Goal: Task Accomplishment & Management: Use online tool/utility

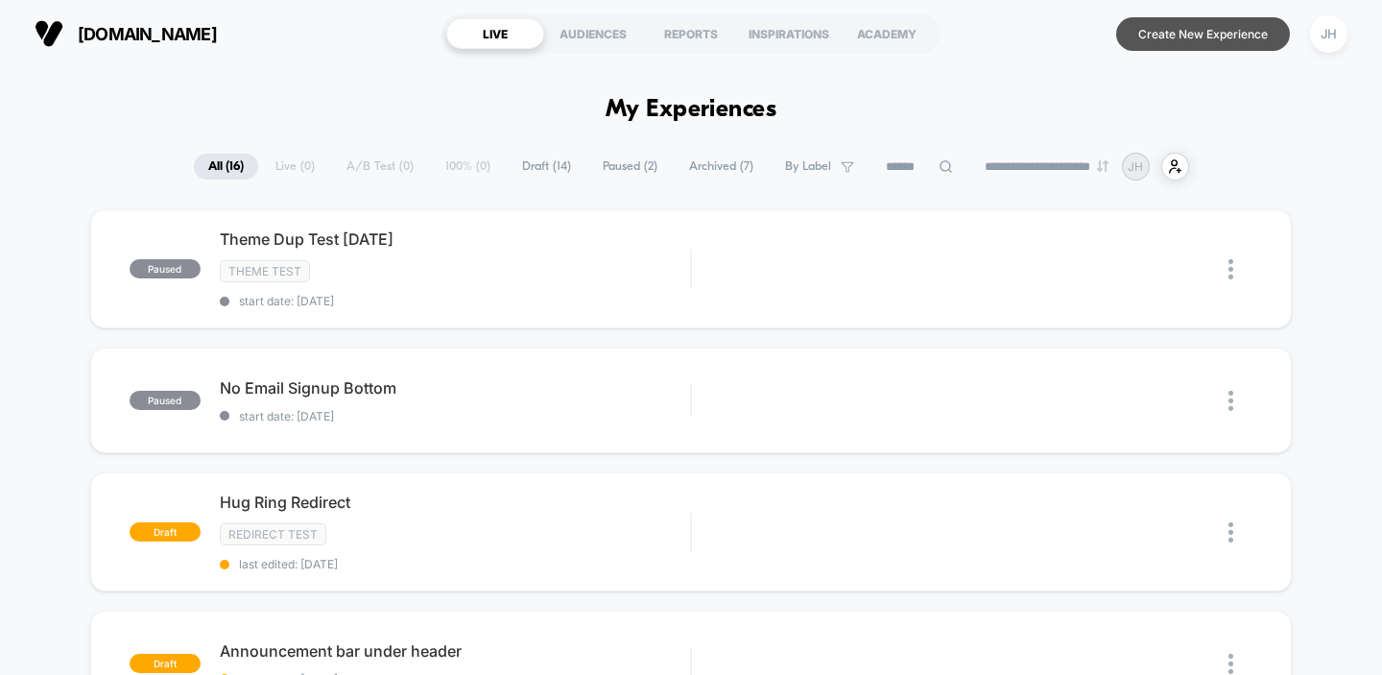
click at [1175, 31] on button "Create New Experience" at bounding box center [1203, 34] width 174 height 34
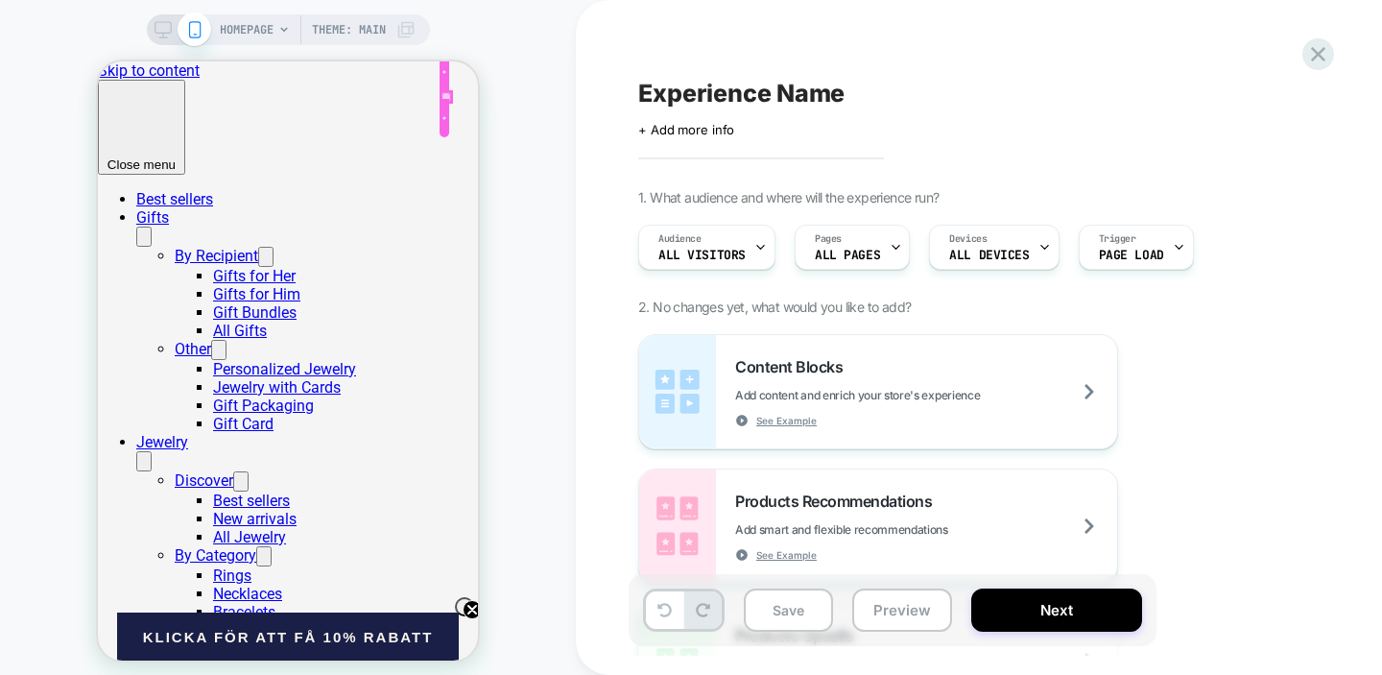
click at [447, 93] on div at bounding box center [445, 96] width 13 height 13
click at [363, 10] on div "HOMEPAGE Theme: MAIN" at bounding box center [288, 345] width 576 height 691
click at [361, 28] on span "Theme: MAIN" at bounding box center [349, 29] width 74 height 31
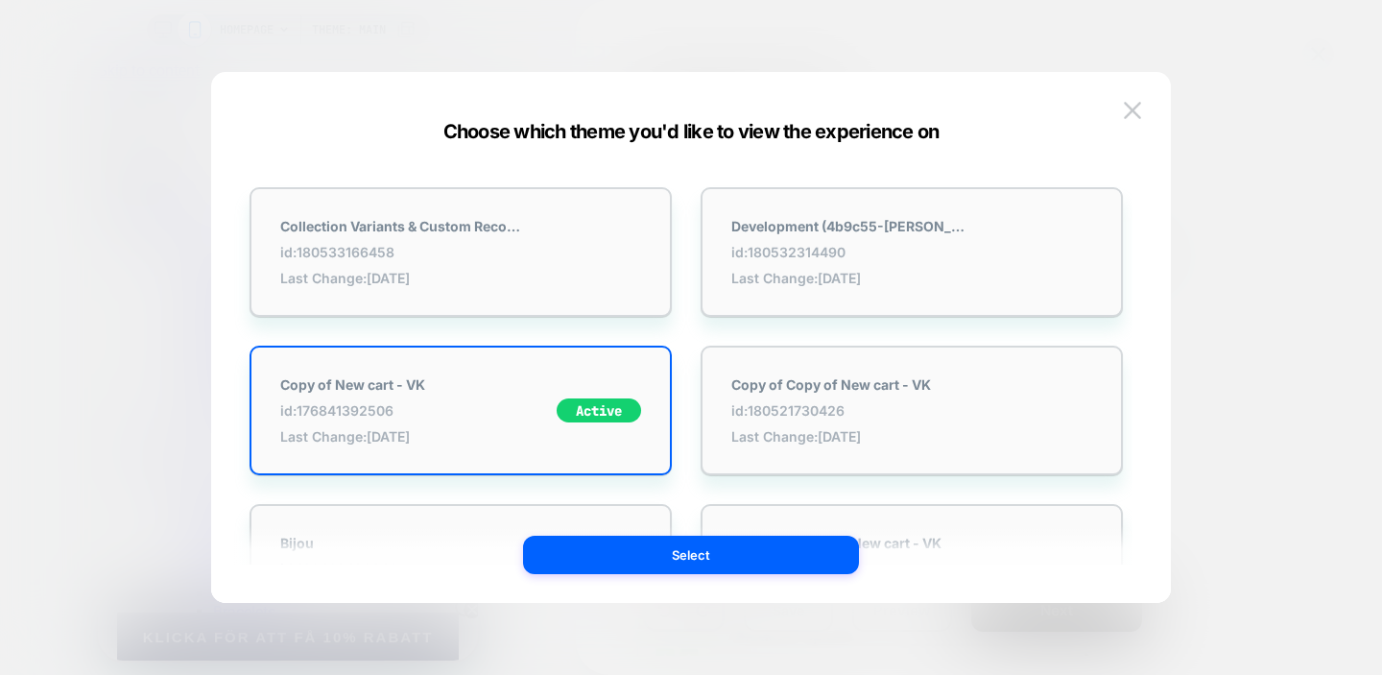
click at [742, 26] on div at bounding box center [691, 337] width 1382 height 675
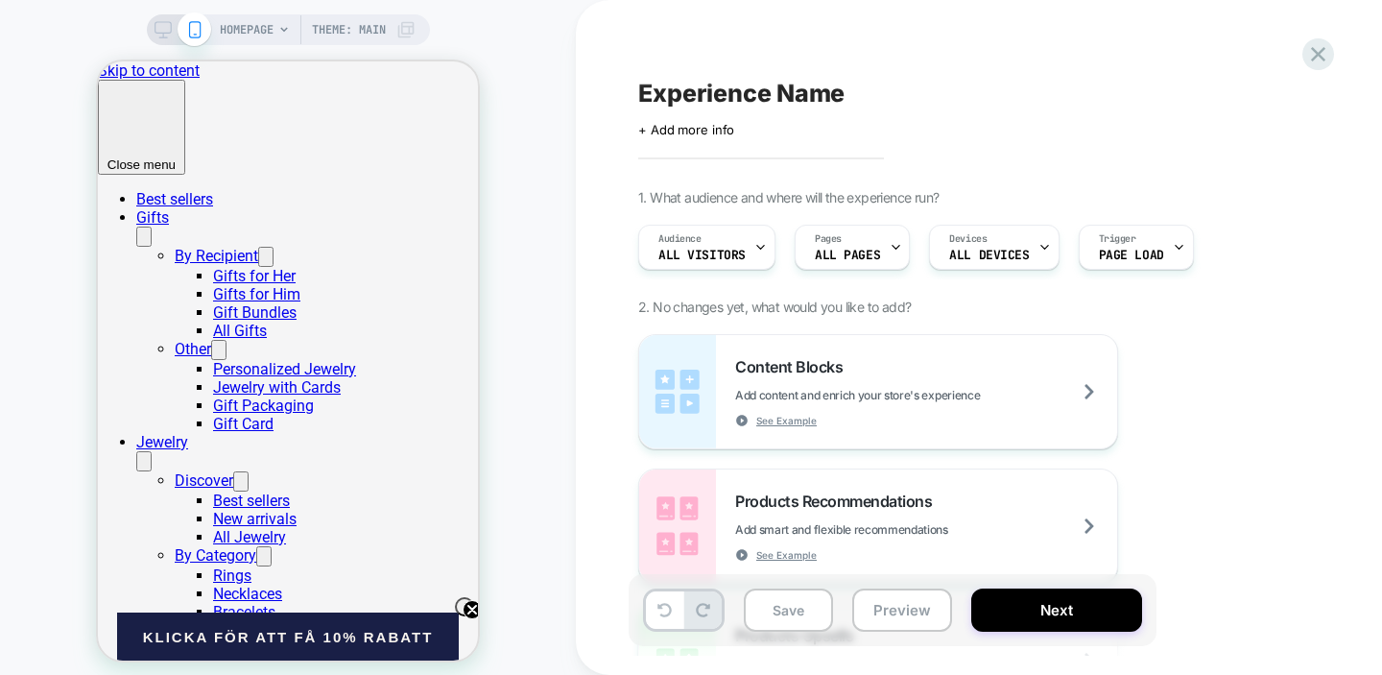
click at [273, 28] on div "HOMEPAGE Theme: MAIN" at bounding box center [318, 29] width 196 height 31
click at [267, 34] on span "HOMEPAGE" at bounding box center [247, 29] width 54 height 31
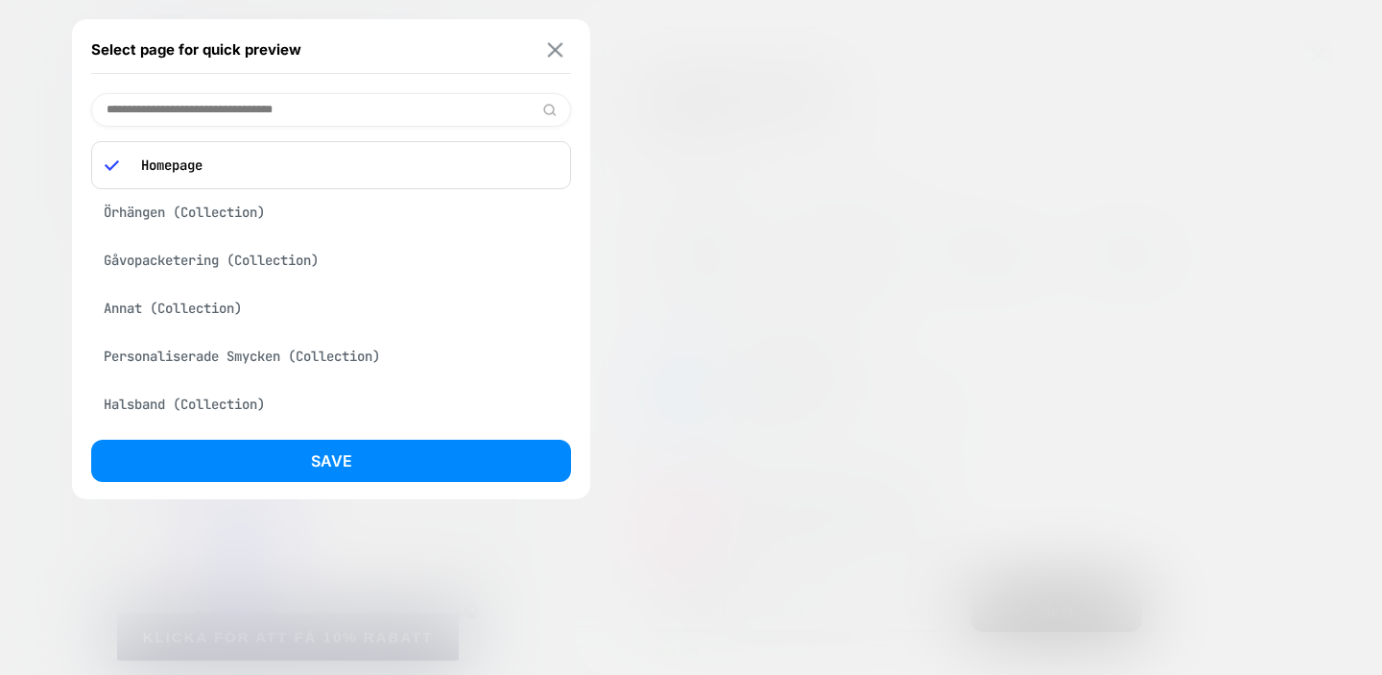
click at [566, 50] on button at bounding box center [555, 49] width 24 height 16
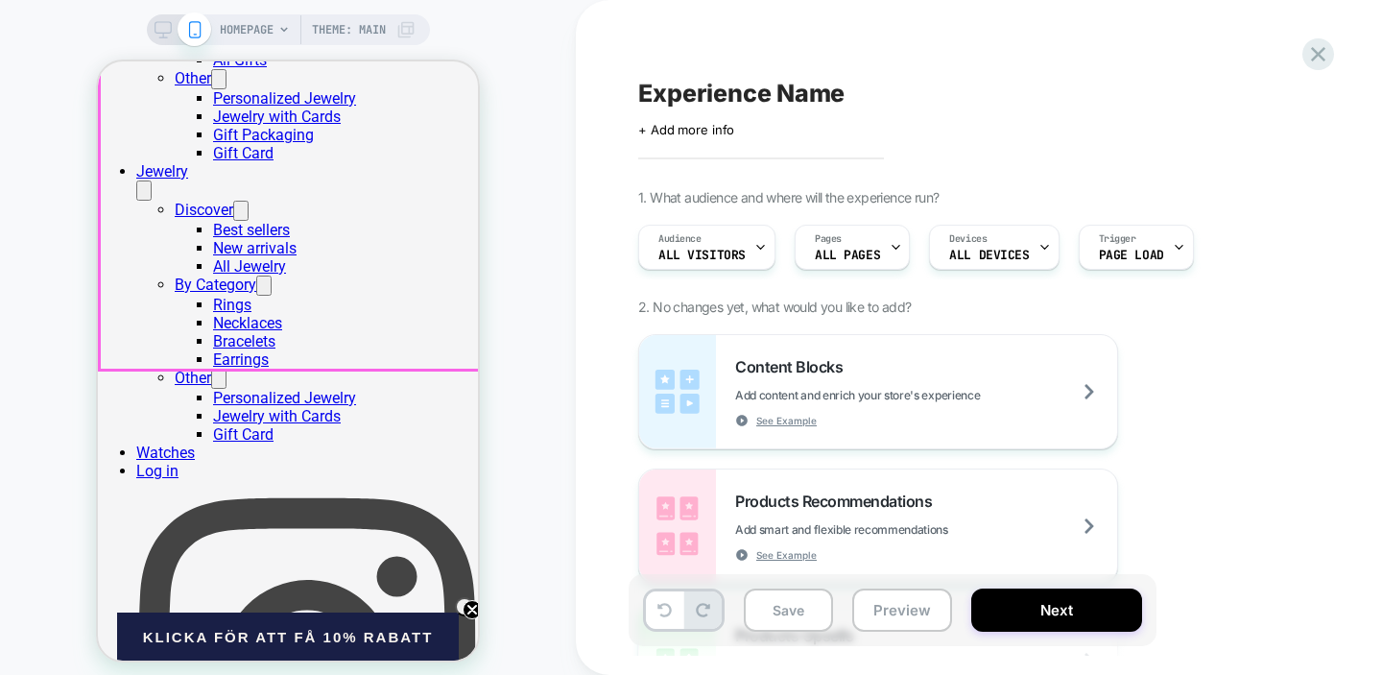
scroll to position [708, 0]
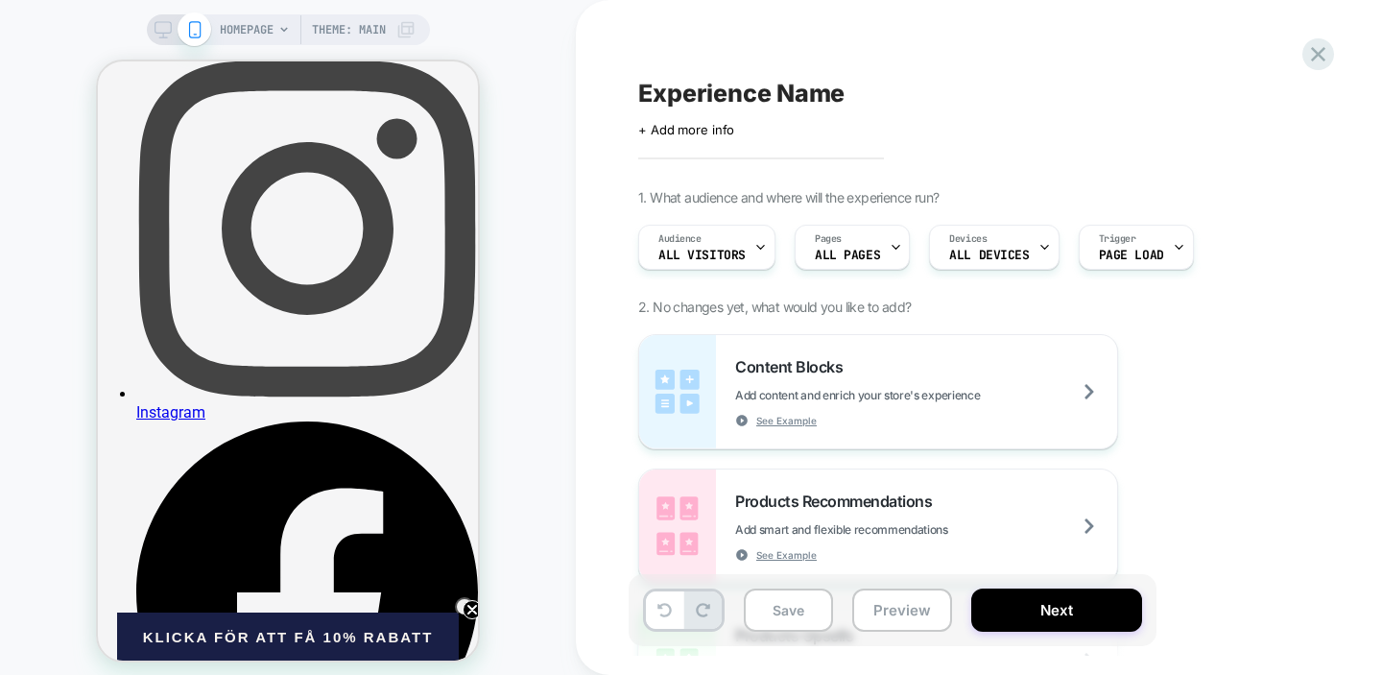
click at [257, 29] on span "HOMEPAGE" at bounding box center [247, 29] width 54 height 31
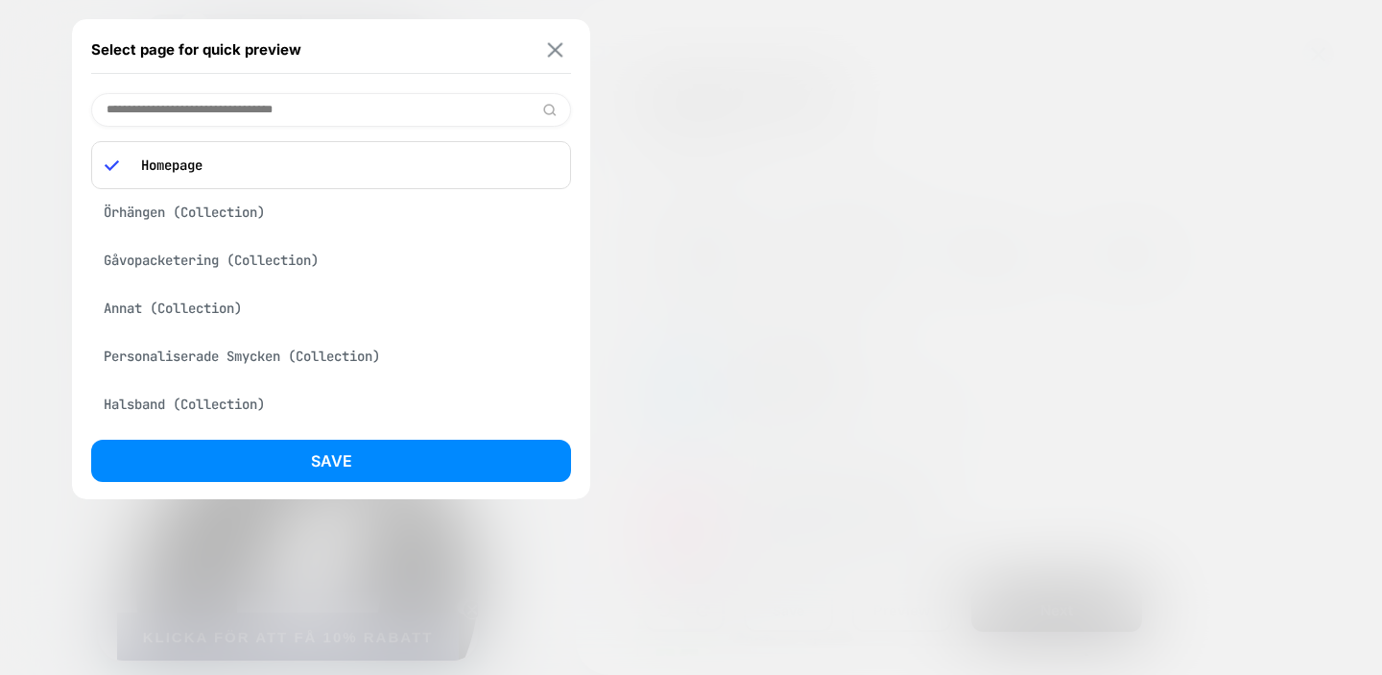
click at [563, 50] on button at bounding box center [555, 49] width 24 height 16
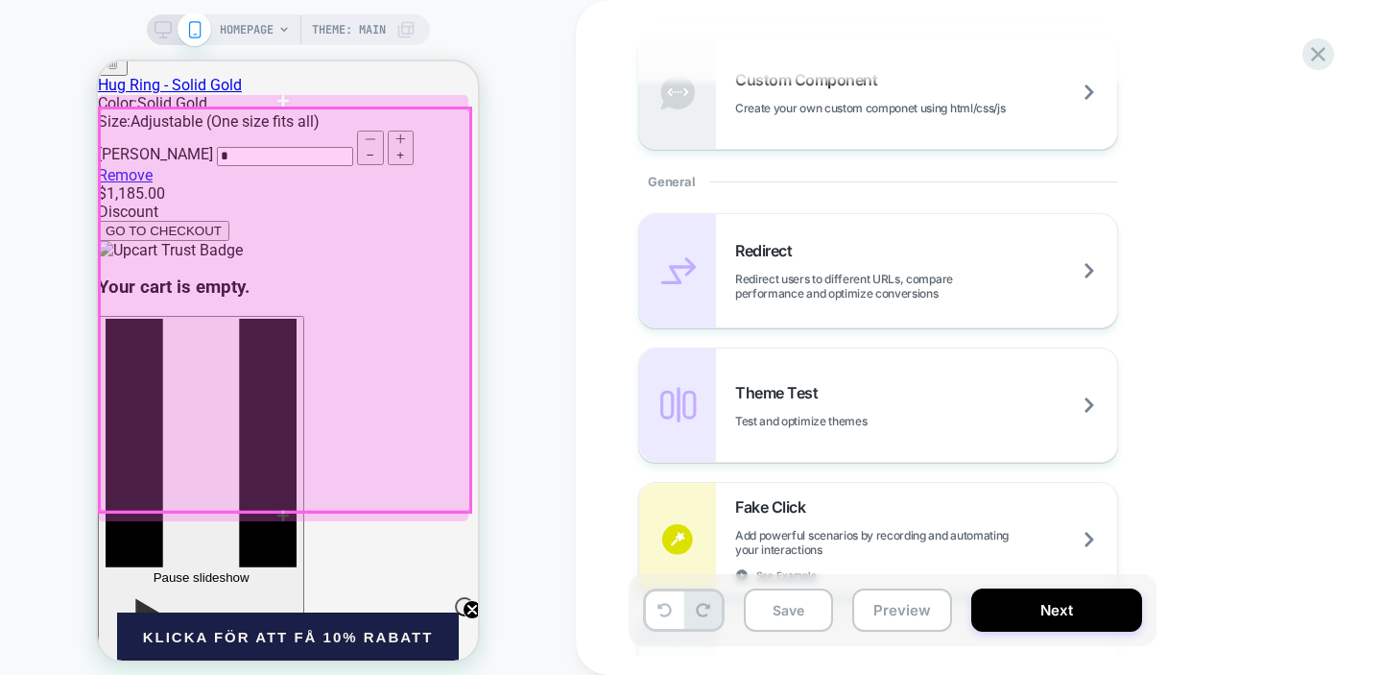
scroll to position [2356, 0]
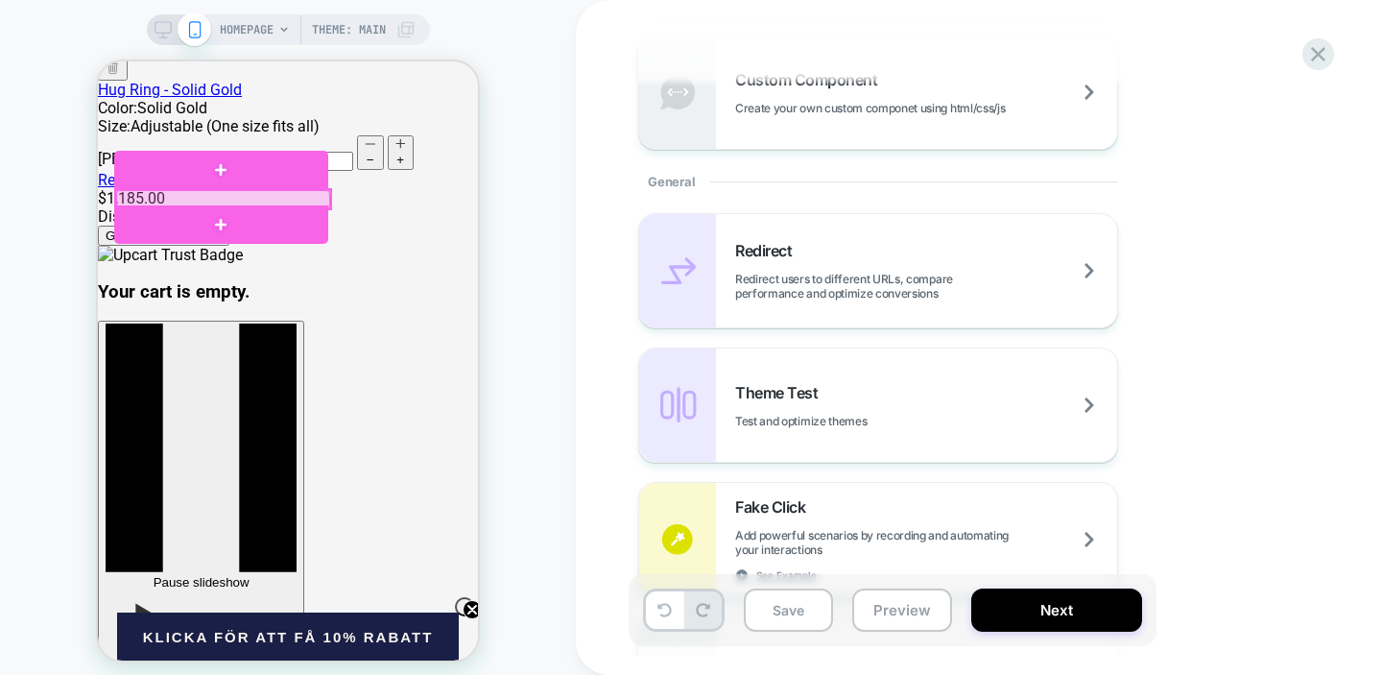
click at [217, 192] on div at bounding box center [223, 199] width 214 height 19
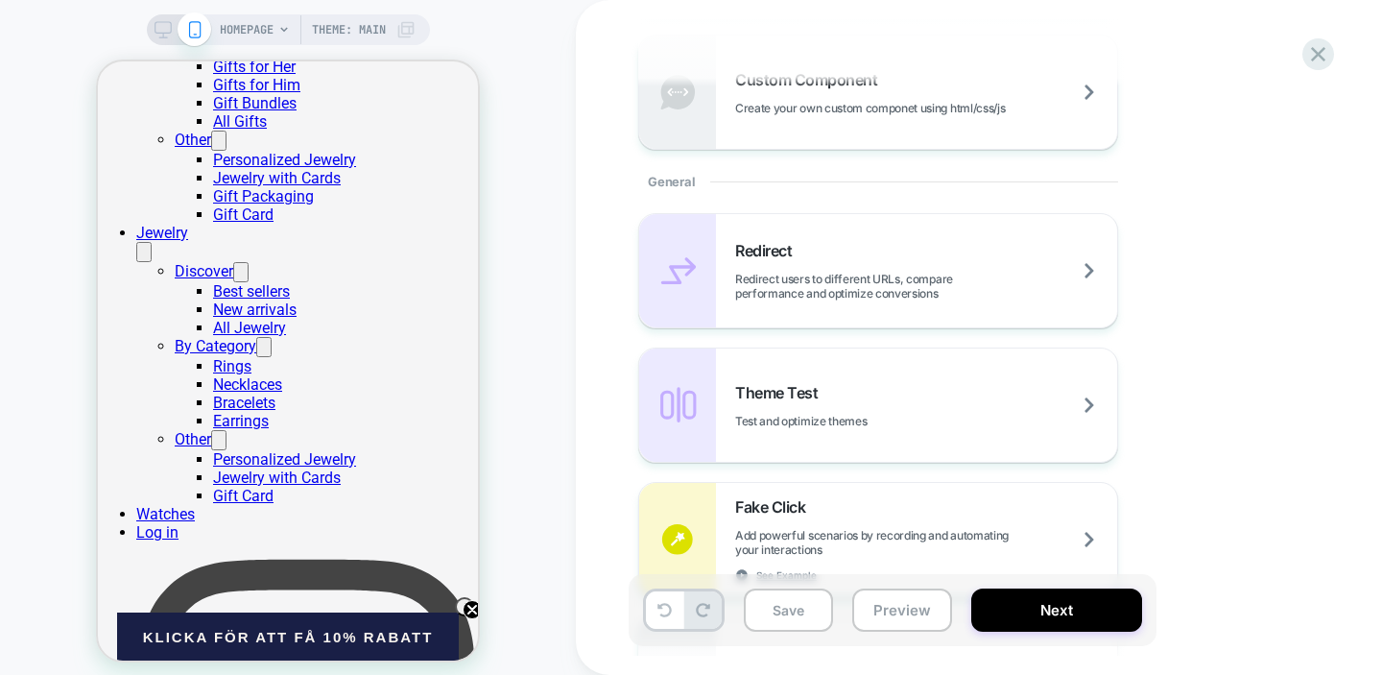
scroll to position [0, 0]
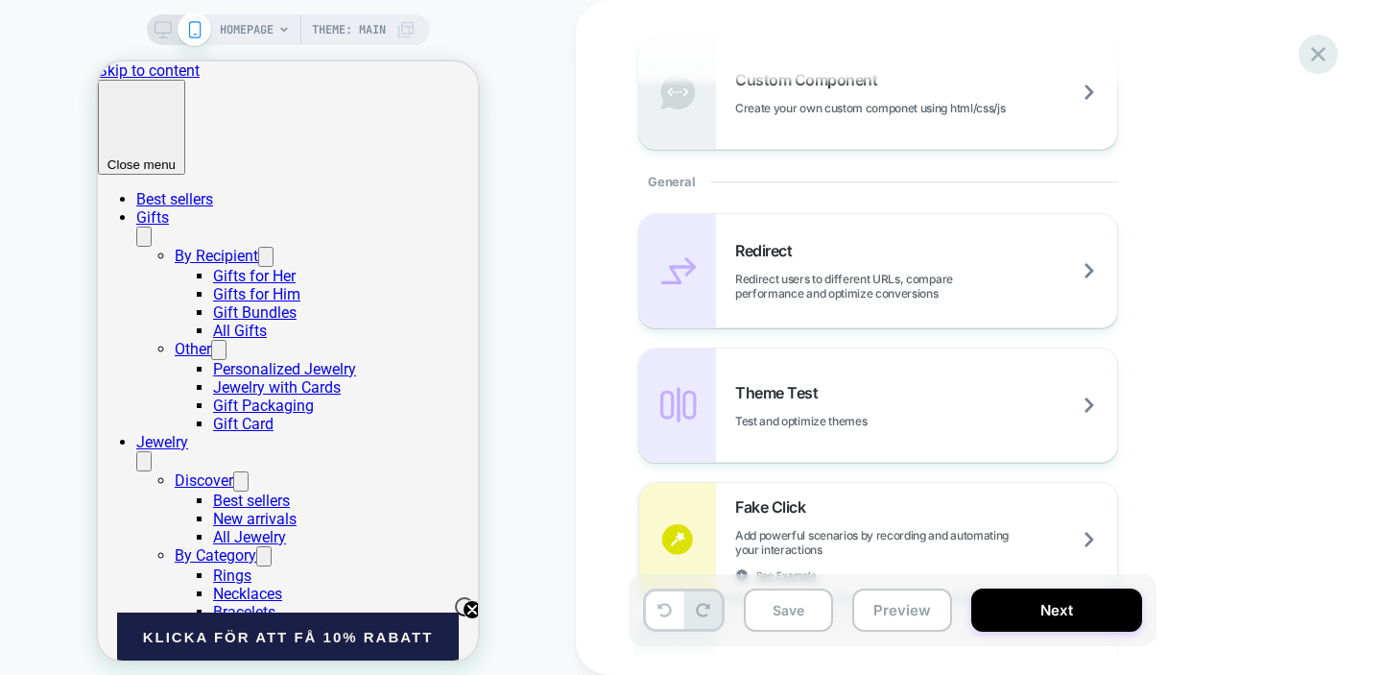
click at [1322, 55] on icon at bounding box center [1318, 54] width 26 height 26
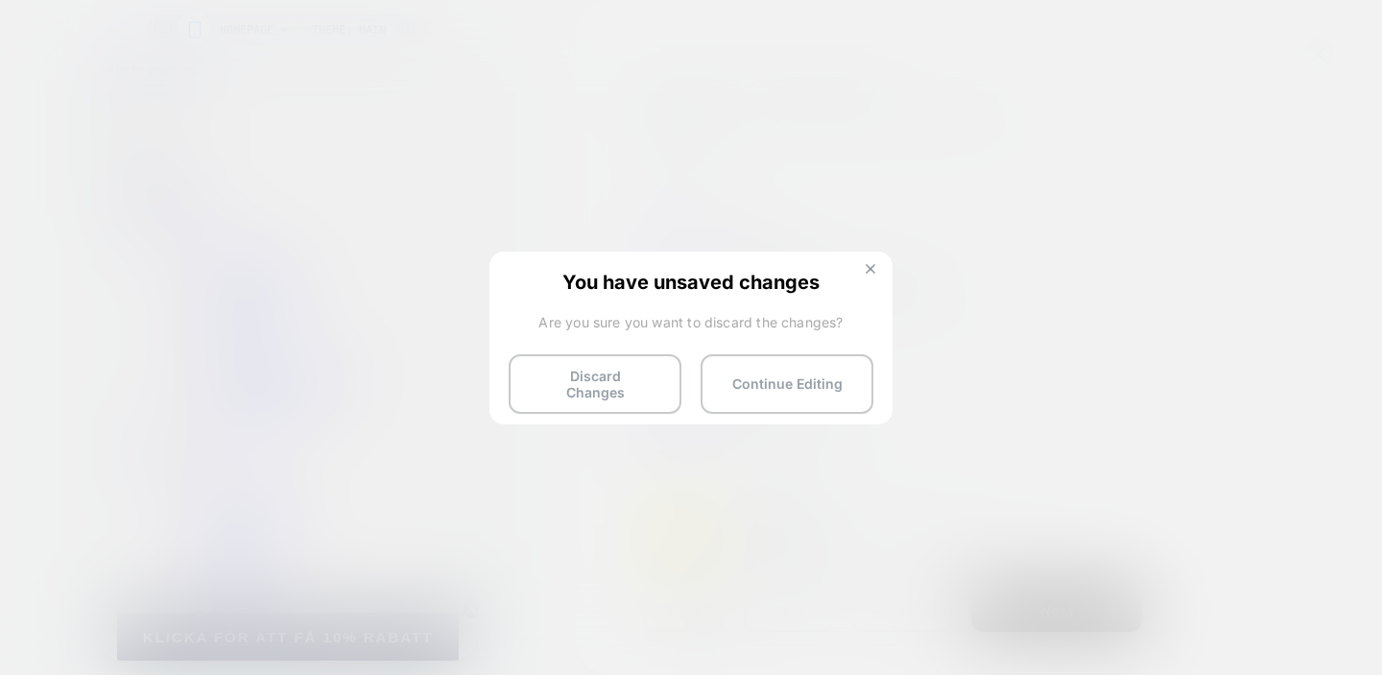
click at [873, 268] on img at bounding box center [871, 269] width 10 height 10
